Goal: Task Accomplishment & Management: Complete application form

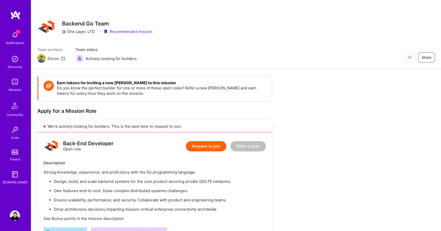
click at [17, 40] on div "Notifications" at bounding box center [15, 42] width 18 height 5
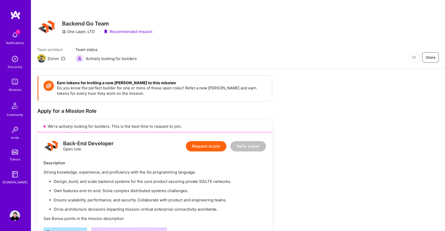
click at [14, 85] on img at bounding box center [15, 82] width 10 height 10
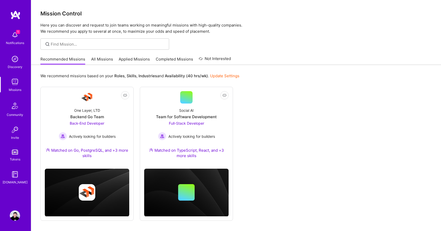
click at [294, 49] on div at bounding box center [236, 43] width 410 height 11
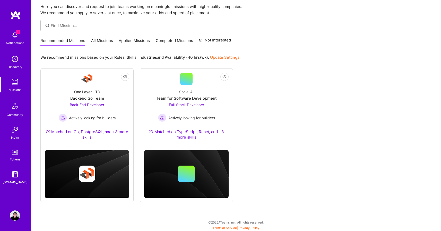
scroll to position [19, 0]
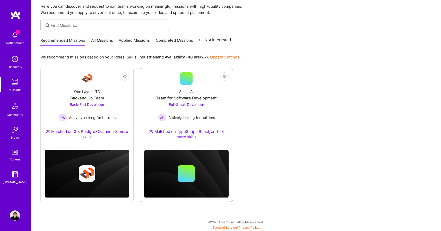
click at [193, 105] on span "Full-Stack Developer" at bounding box center [186, 104] width 35 height 4
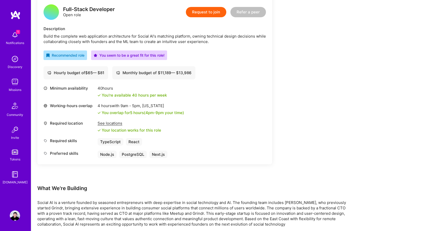
scroll to position [136, 0]
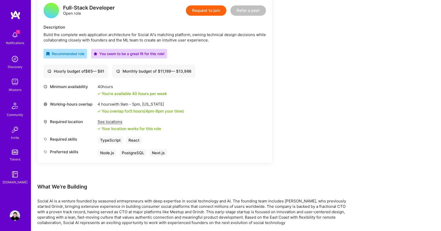
click at [112, 121] on div "See locations" at bounding box center [130, 121] width 64 height 5
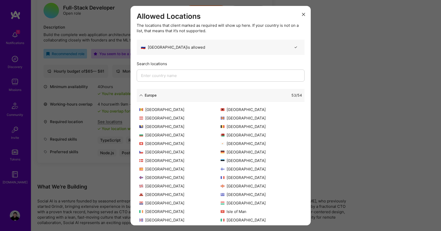
click at [109, 117] on div "Allowed Locations The locations that client marked as required will show up her…" at bounding box center [220, 115] width 441 height 231
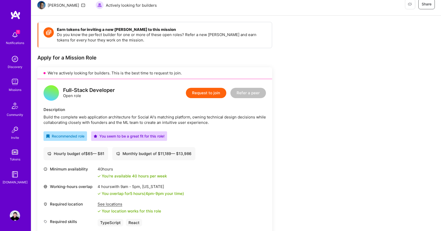
scroll to position [0, 0]
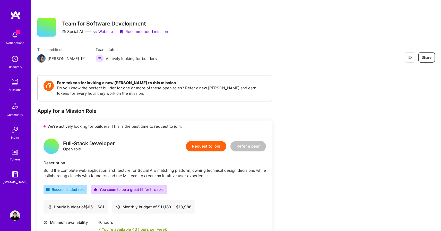
click at [207, 148] on button "Request to join" at bounding box center [206, 146] width 40 height 10
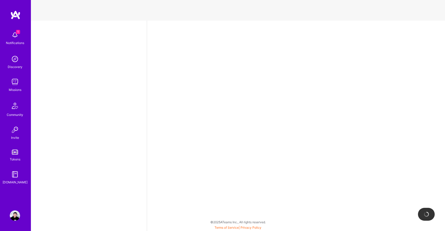
select select "RU"
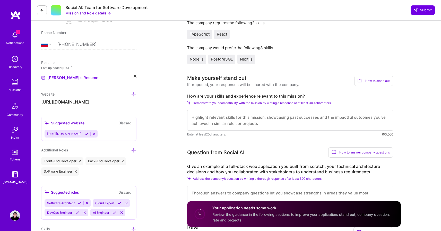
scroll to position [99, 0]
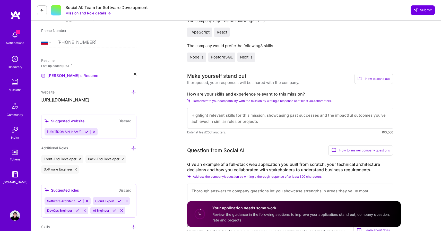
click at [229, 121] on textarea at bounding box center [290, 118] width 206 height 21
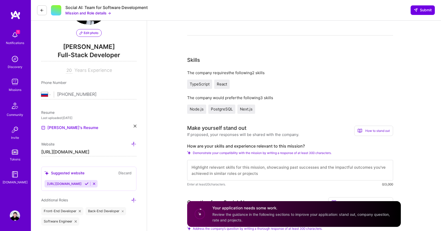
scroll to position [0, 0]
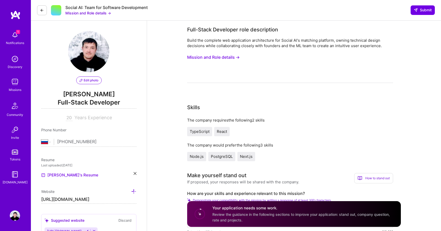
click at [221, 58] on button "Mission and Role details →" at bounding box center [213, 58] width 53 height 10
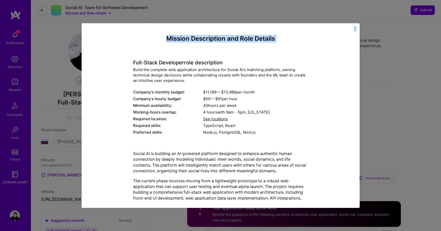
scroll to position [75, 0]
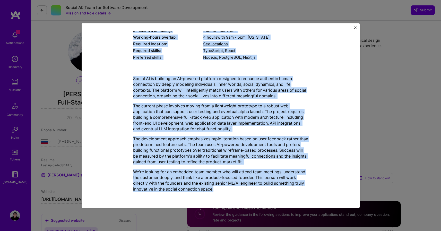
drag, startPoint x: 131, startPoint y: 62, endPoint x: 240, endPoint y: 194, distance: 170.8
click at [240, 194] on div "Mission Description and Role Details Full-Stack Developer role description Buil…" at bounding box center [220, 78] width 175 height 236
copy div "Lore-Ipsum Dolorsita cons adipiscinge Seddo eiu temporin utl etdoloremag aliqua…"
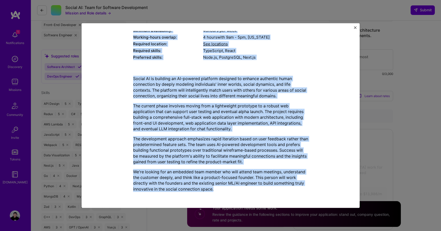
scroll to position [247, 0]
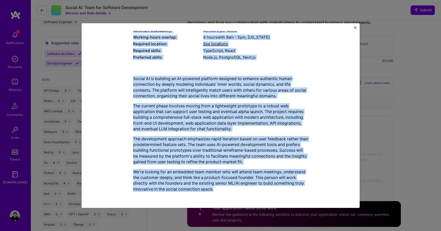
click at [319, 98] on div "Mission Description and Role Details Full-Stack Developer role description Buil…" at bounding box center [221, 78] width 255 height 236
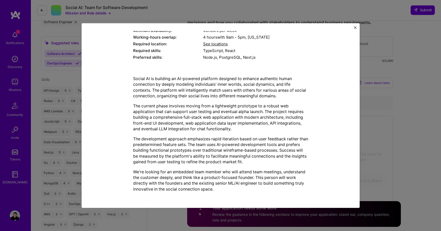
scroll to position [0, 0]
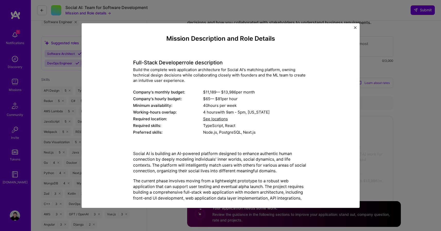
click at [355, 27] on img "Close" at bounding box center [355, 27] width 3 height 3
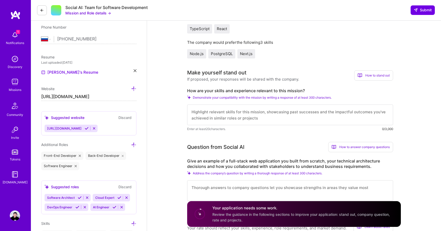
scroll to position [103, 0]
drag, startPoint x: 187, startPoint y: 90, endPoint x: 305, endPoint y: 90, distance: 117.3
click at [305, 90] on label "How are your skills and experience relevant to this mission?" at bounding box center [290, 90] width 206 height 5
copy label "How are your skills and experience relevant to this mission?"
click at [227, 112] on textarea at bounding box center [290, 114] width 206 height 21
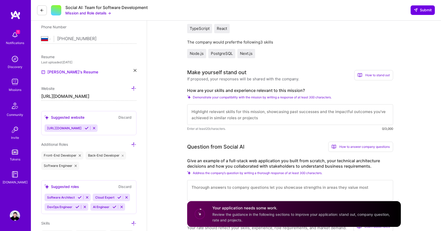
paste textarea "I have over 20 years of experience building scalable software, and I’ve spent a…"
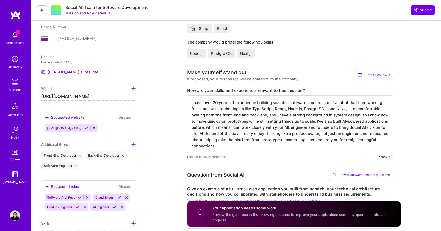
click at [282, 127] on textarea "I have over 20 years of experience building scalable software, and I’ve spent a…" at bounding box center [290, 124] width 206 height 58
type textarea "I have over 20 years of experience building scalable software, and I’ve spent a…"
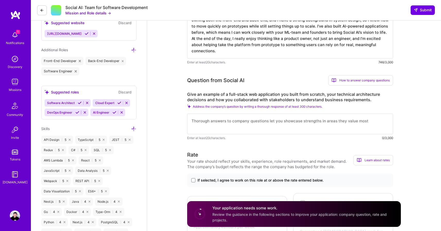
scroll to position [199, 0]
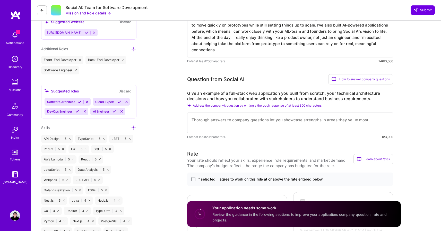
click at [225, 122] on textarea at bounding box center [290, 123] width 206 height 21
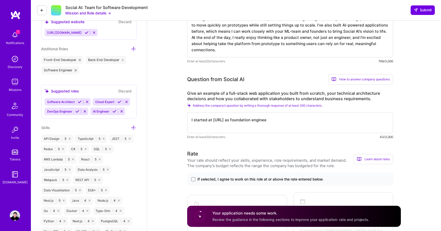
type textarea "I started at [URL] as foundation engineer"
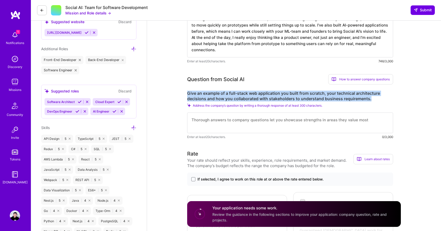
drag, startPoint x: 188, startPoint y: 92, endPoint x: 374, endPoint y: 101, distance: 185.8
click at [374, 101] on label "Give an example of a full-stack web application you built from scratch, your te…" at bounding box center [290, 96] width 206 height 11
copy label "Give an example of a full-stack web application you built from scratch, your te…"
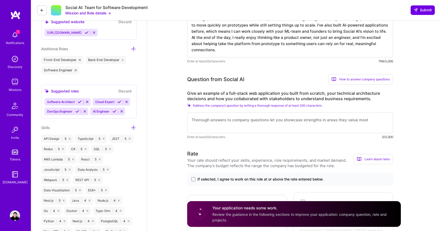
click at [220, 124] on textarea at bounding box center [290, 123] width 206 height 21
paste textarea "At [URL], I built a full-stack web application from scratch to power our AI-dri…"
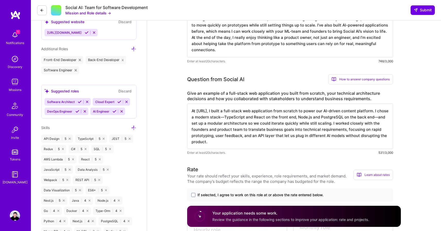
click at [224, 136] on textarea "At [URL], I built a full-stack web application from scratch to power our AI-dri…" at bounding box center [290, 126] width 206 height 45
type textarea "At [URL], I built a full-stack web application from scratch to power our AI-dri…"
click at [237, 125] on textarea "At [URL], I built a full-stack web application from scratch to power our AI-dri…" at bounding box center [290, 126] width 206 height 45
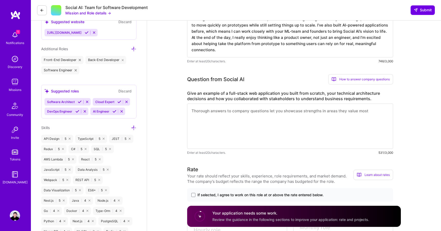
paste textarea "At [URL], I built our full-stack web app from the ground up using TypeScript, R…"
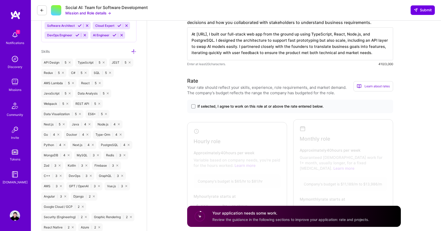
scroll to position [294, 0]
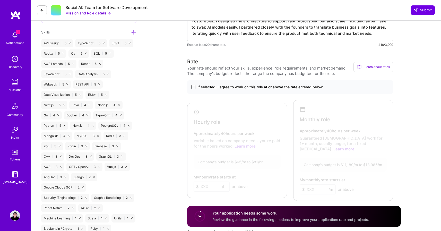
type textarea "At [URL], I built our full-stack web app from the ground up using TypeScript, R…"
click at [193, 88] on span at bounding box center [193, 87] width 4 height 4
click at [0, 0] on input "If selected, I agree to work on this role at or above the rate entered below." at bounding box center [0, 0] width 0 height 0
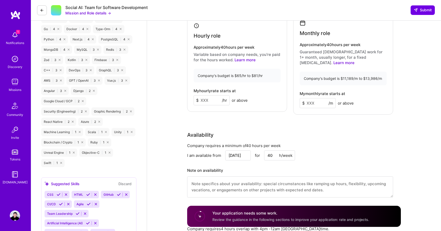
scroll to position [387, 0]
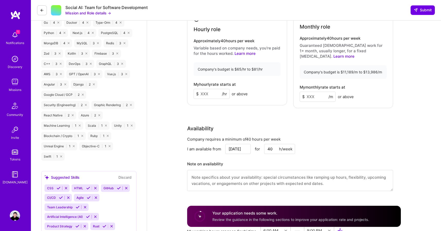
click at [209, 90] on input at bounding box center [212, 94] width 36 height 10
click at [314, 92] on input at bounding box center [318, 97] width 36 height 10
click at [215, 89] on input "50" at bounding box center [212, 94] width 36 height 10
click at [204, 91] on input "50" at bounding box center [212, 94] width 36 height 10
type input "55"
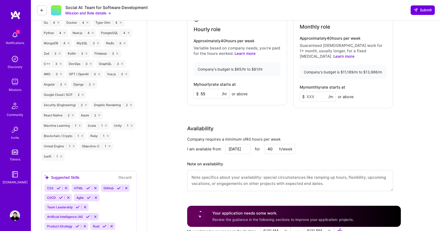
click at [319, 93] on input at bounding box center [318, 97] width 36 height 10
type input "10000"
click at [347, 109] on div "Rate Your rate should reflect your skills, experience, role requirements, and m…" at bounding box center [294, 81] width 214 height 233
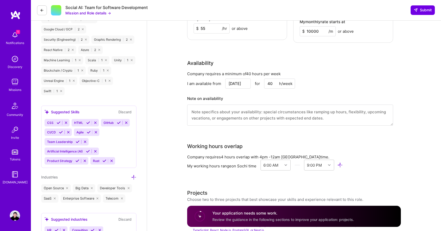
scroll to position [461, 0]
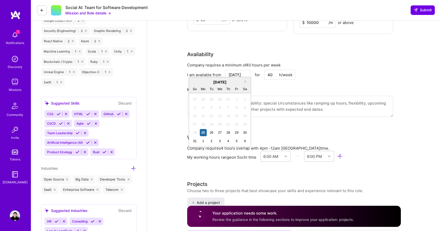
click at [241, 70] on input "[DATE]" at bounding box center [238, 75] width 26 height 10
click at [205, 141] on div "1" at bounding box center [203, 141] width 7 height 7
type input "[DATE]"
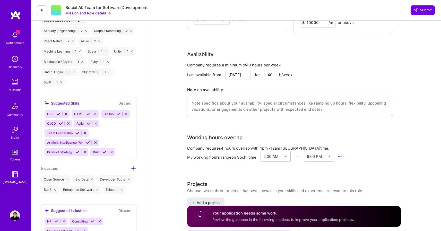
click at [232, 101] on textarea at bounding box center [290, 106] width 206 height 21
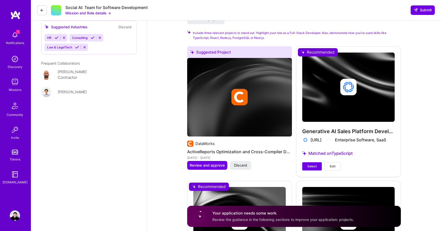
scroll to position [669, 0]
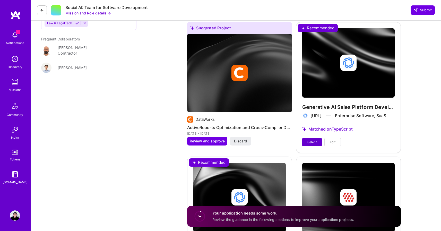
click at [314, 140] on span "Select" at bounding box center [312, 142] width 9 height 5
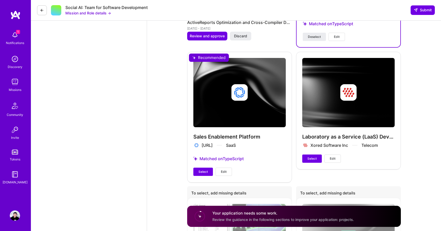
scroll to position [775, 0]
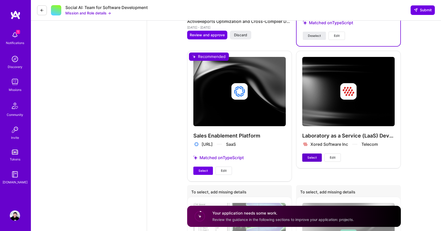
click at [313, 155] on span "Select" at bounding box center [312, 157] width 9 height 5
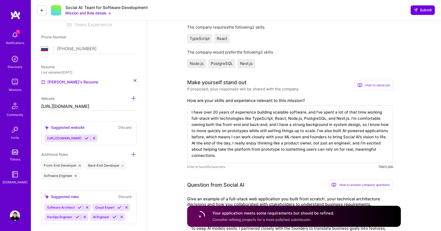
scroll to position [0, 0]
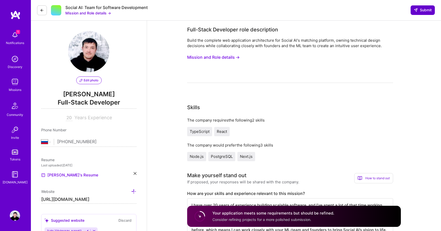
click at [424, 11] on span "Submit" at bounding box center [423, 9] width 18 height 5
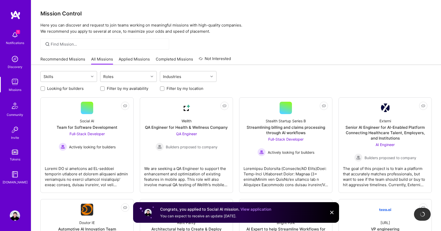
click at [248, 33] on p "Here you can discover and request to join teams working on meaningful missions …" at bounding box center [236, 28] width 392 height 12
click at [277, 48] on div at bounding box center [236, 43] width 410 height 11
click at [177, 89] on label "Filter by my location" at bounding box center [185, 88] width 37 height 5
click at [165, 89] on input "Filter by my location" at bounding box center [163, 89] width 4 height 4
checkbox input "true"
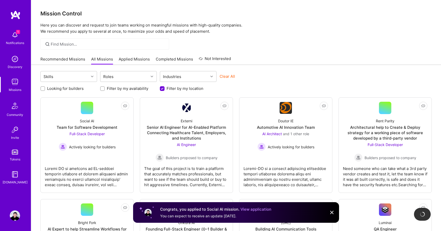
click at [262, 77] on div "Clear All" at bounding box center [248, 79] width 57 height 10
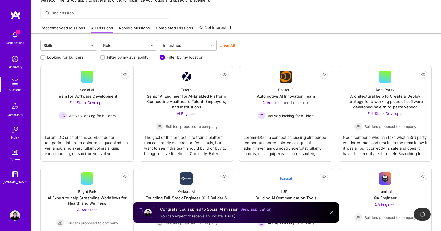
scroll to position [32, 0]
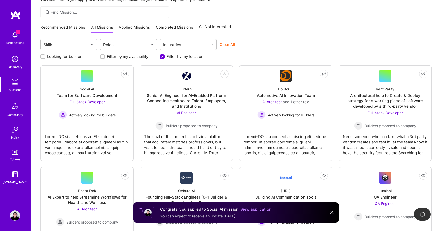
click at [131, 57] on label "Filter by my availability" at bounding box center [127, 56] width 41 height 5
click at [105, 57] on input "Filter by my availability" at bounding box center [103, 57] width 4 height 4
checkbox input "true"
click at [268, 46] on div "Clear All" at bounding box center [248, 47] width 57 height 10
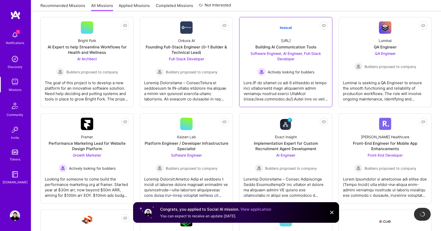
scroll to position [183, 0]
click at [288, 52] on span "Software Engineer, AI Engineer, Full-Stack Developer" at bounding box center [286, 56] width 71 height 10
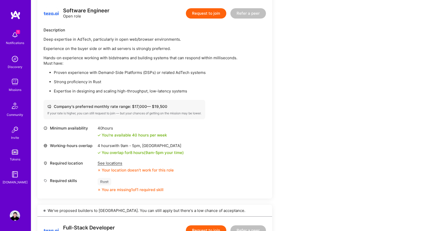
scroll to position [133, 0]
click at [109, 165] on div "See locations" at bounding box center [136, 162] width 76 height 5
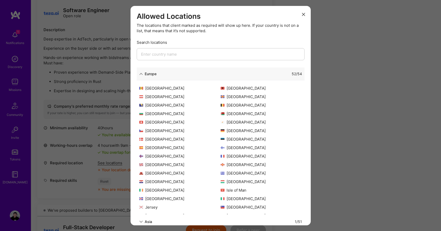
click at [302, 15] on icon "modal" at bounding box center [303, 14] width 3 height 3
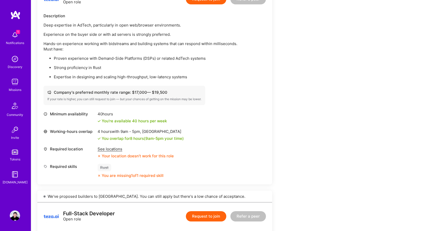
scroll to position [0, 0]
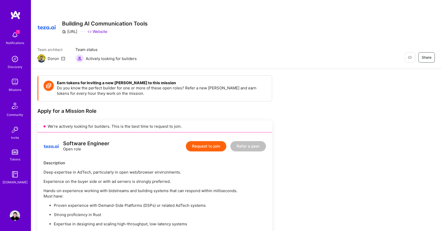
click at [18, 40] on div "Notifications" at bounding box center [15, 42] width 18 height 5
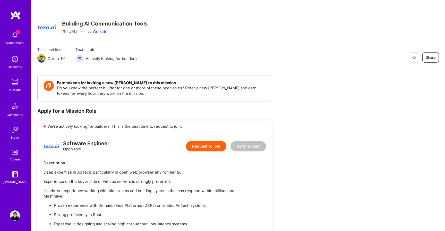
click at [16, 87] on img at bounding box center [15, 82] width 10 height 10
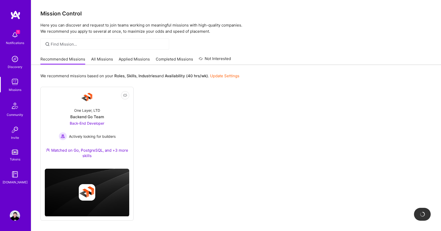
click at [277, 127] on div "Not Interested One Layer, LTD Backend Go Team Back-End Developer Actively looki…" at bounding box center [236, 154] width 392 height 134
